Goal: Download file/media

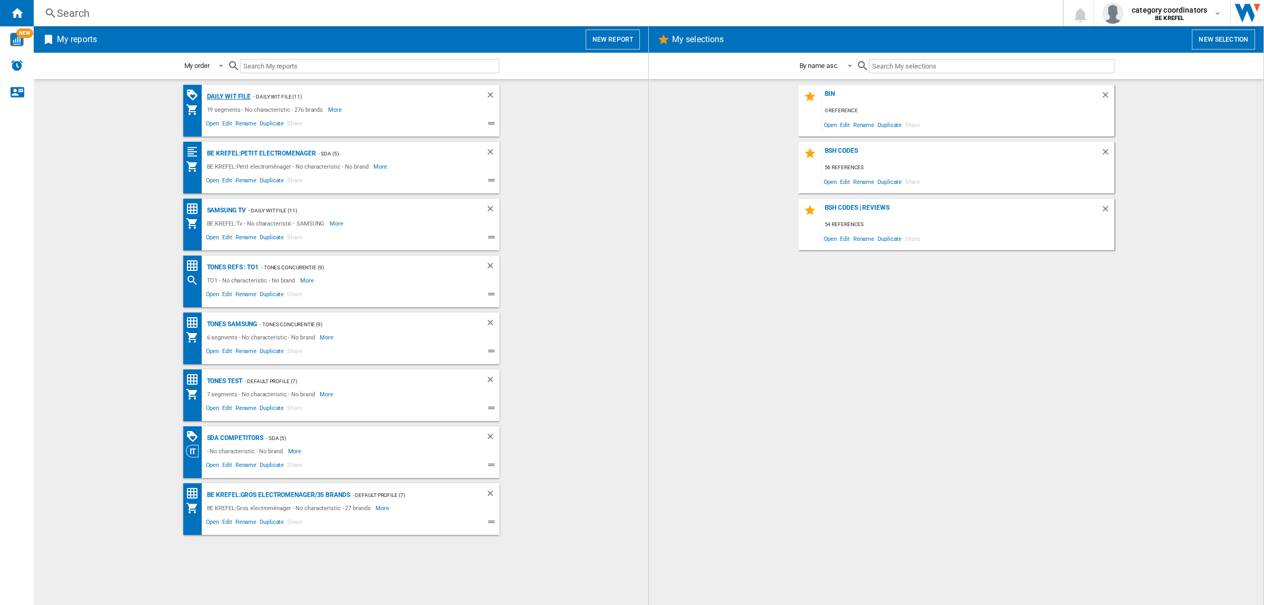
click at [233, 97] on div "Daily WIT file" at bounding box center [227, 96] width 47 height 13
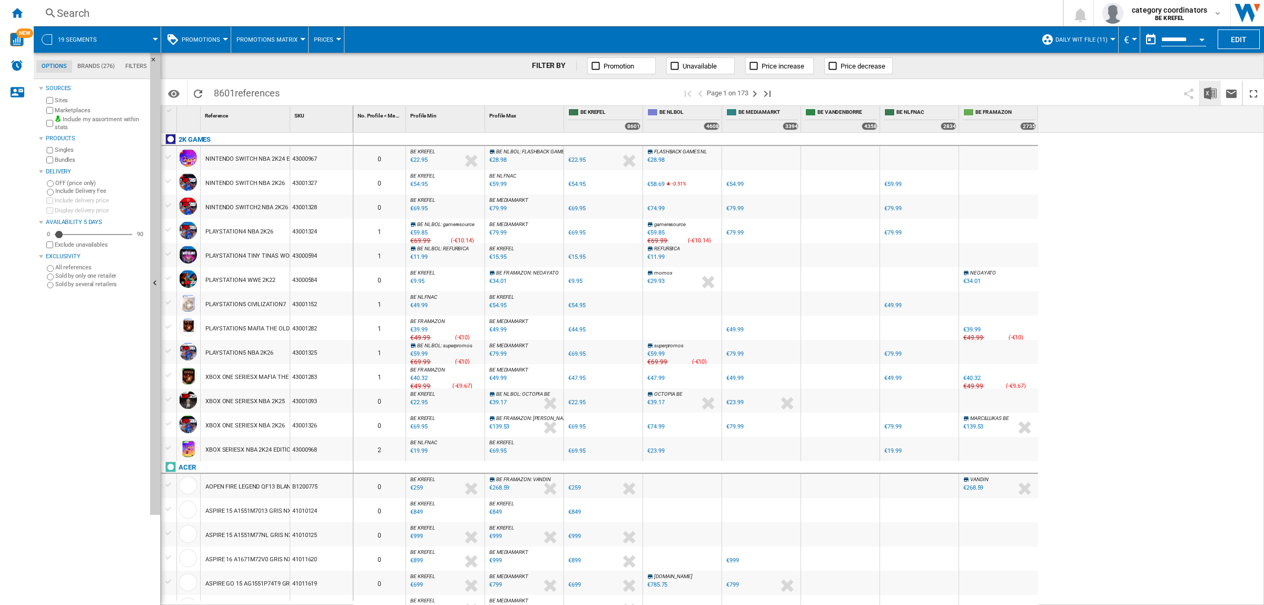
click at [1214, 93] on img "Download in Excel" at bounding box center [1210, 93] width 13 height 13
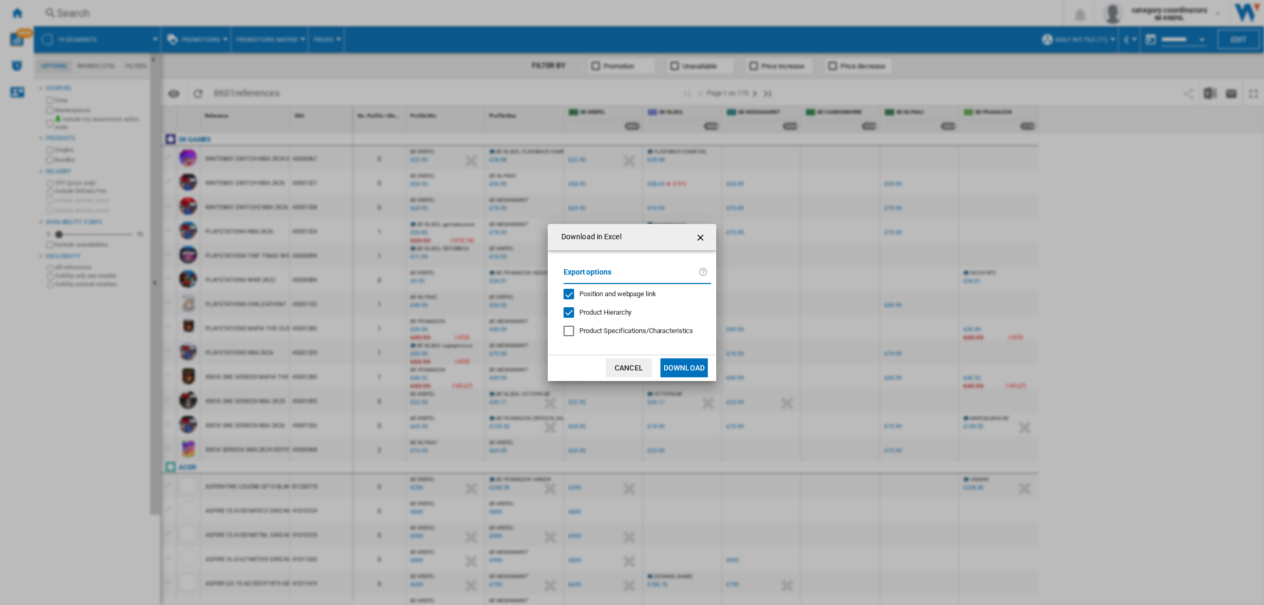
click at [661, 359] on button "Download" at bounding box center [683, 367] width 47 height 19
